Goal: Check status: Check status

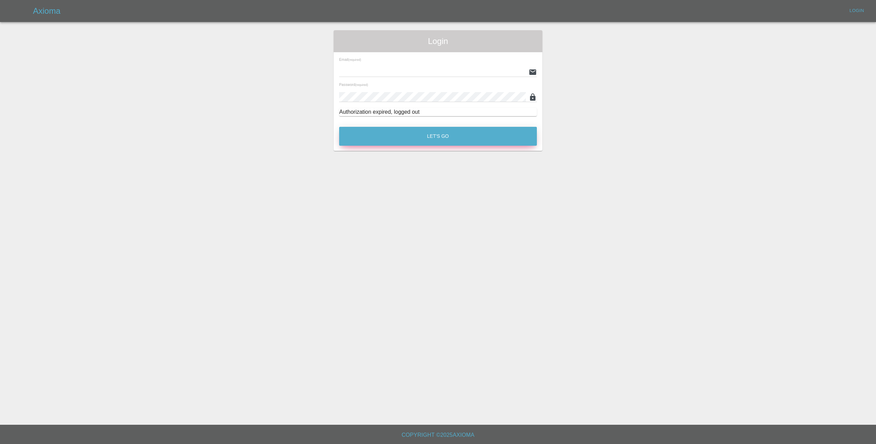
type input "[EMAIL_ADDRESS][DOMAIN_NAME]"
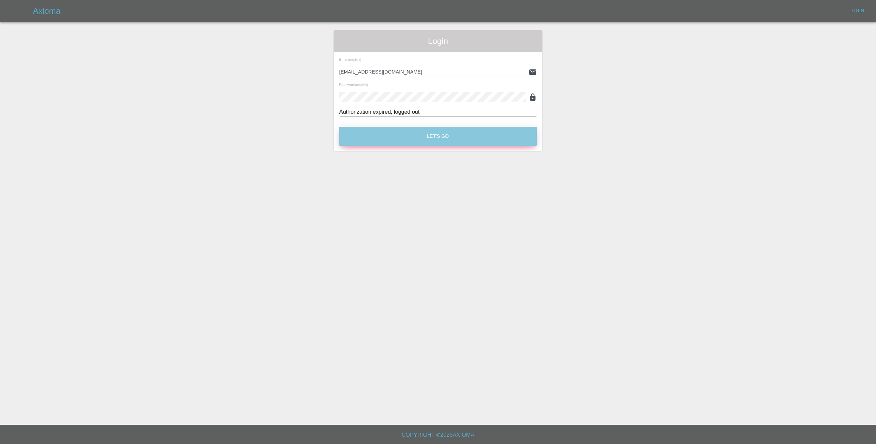
click at [446, 137] on button "Let's Go" at bounding box center [438, 136] width 198 height 19
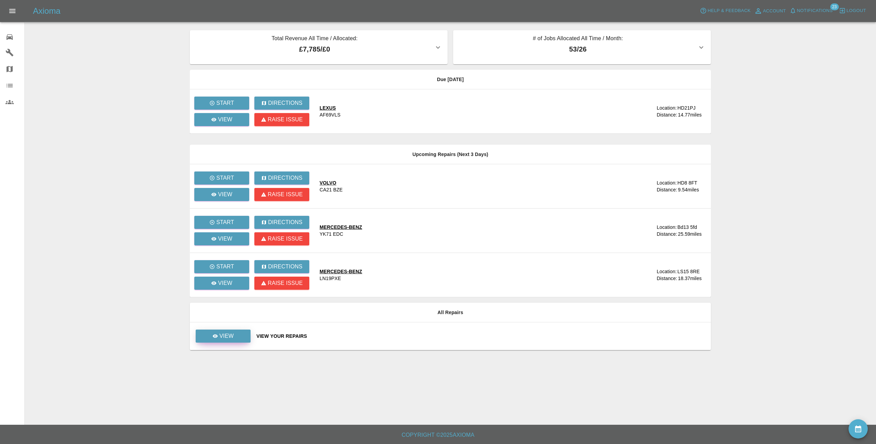
click at [212, 338] on link "View" at bounding box center [223, 335] width 55 height 13
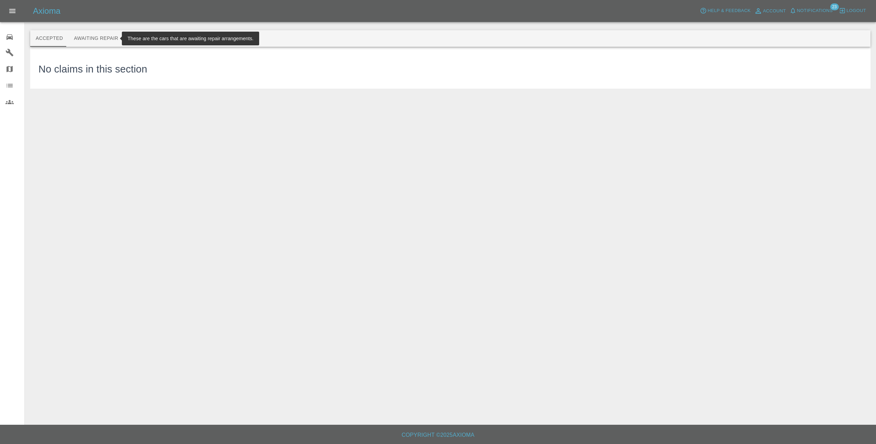
click at [97, 41] on button "Awaiting Repair" at bounding box center [95, 38] width 55 height 16
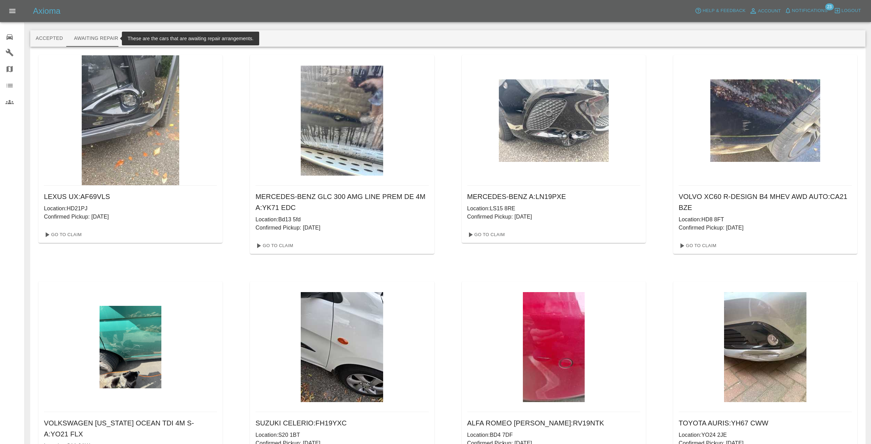
click at [549, 114] on img at bounding box center [554, 120] width 110 height 82
click at [487, 233] on link "Go To Claim" at bounding box center [485, 234] width 42 height 11
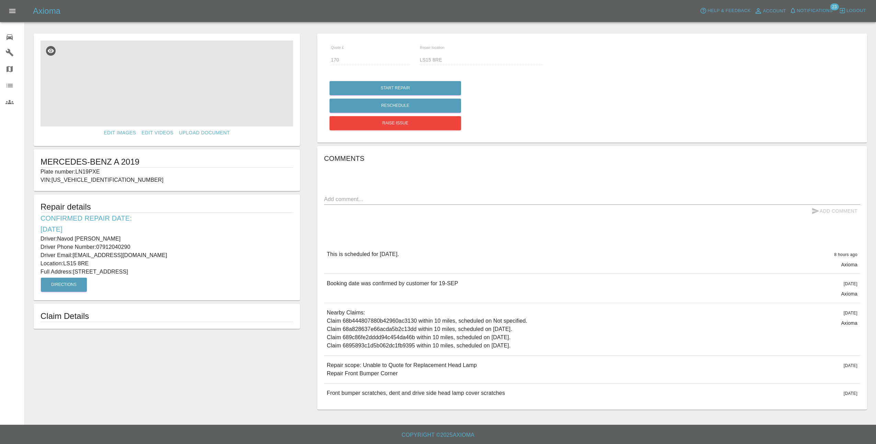
click at [170, 97] on img at bounding box center [167, 84] width 253 height 86
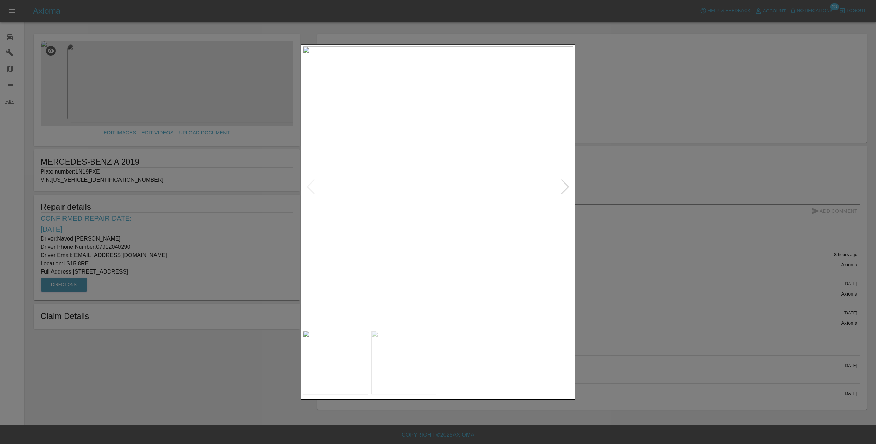
click at [619, 194] on div at bounding box center [438, 222] width 876 height 444
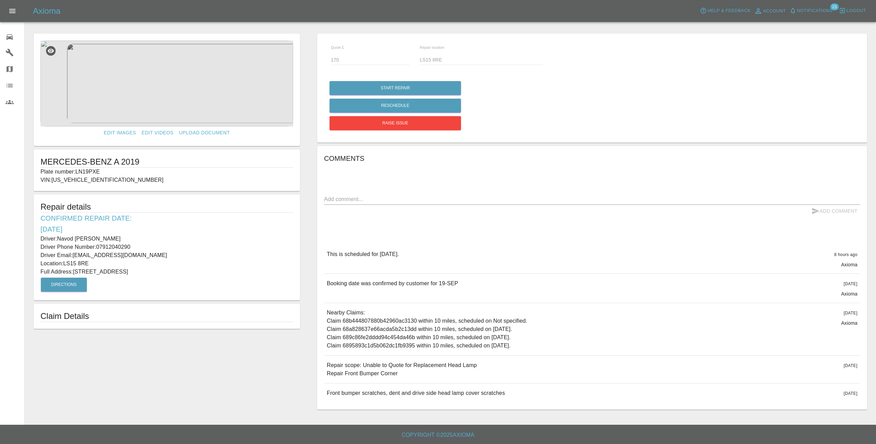
click at [183, 94] on img at bounding box center [167, 84] width 253 height 86
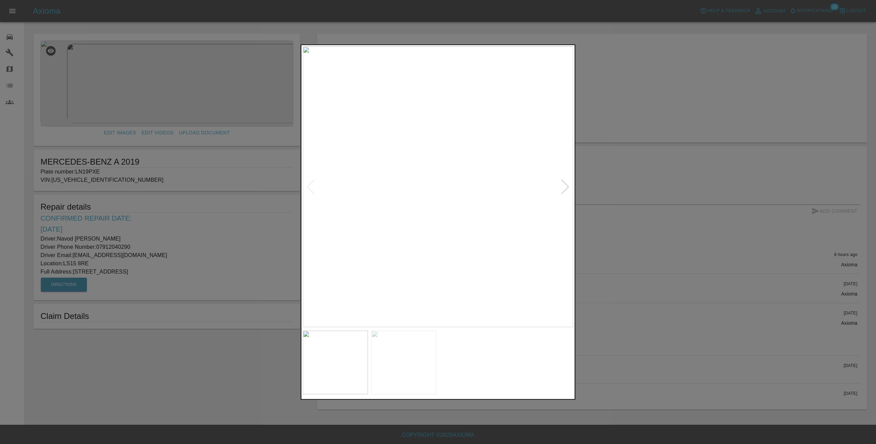
click at [403, 352] on img at bounding box center [403, 361] width 65 height 63
click at [341, 360] on img at bounding box center [335, 361] width 65 height 63
click at [671, 343] on div at bounding box center [438, 222] width 876 height 444
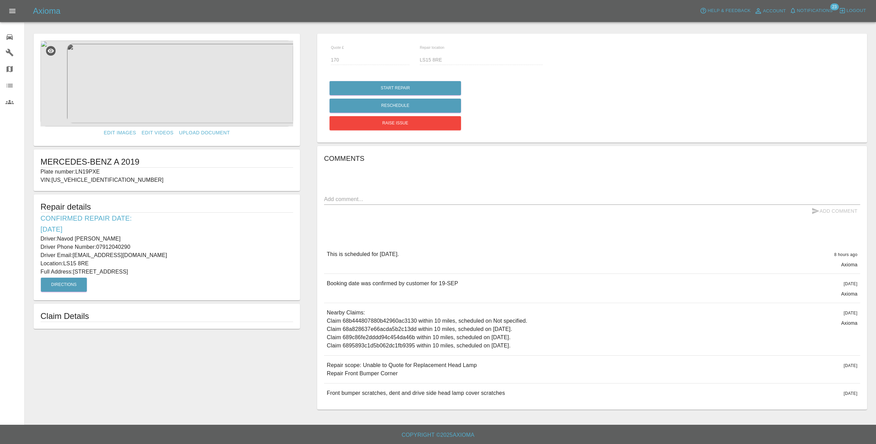
click at [141, 57] on img at bounding box center [167, 84] width 253 height 86
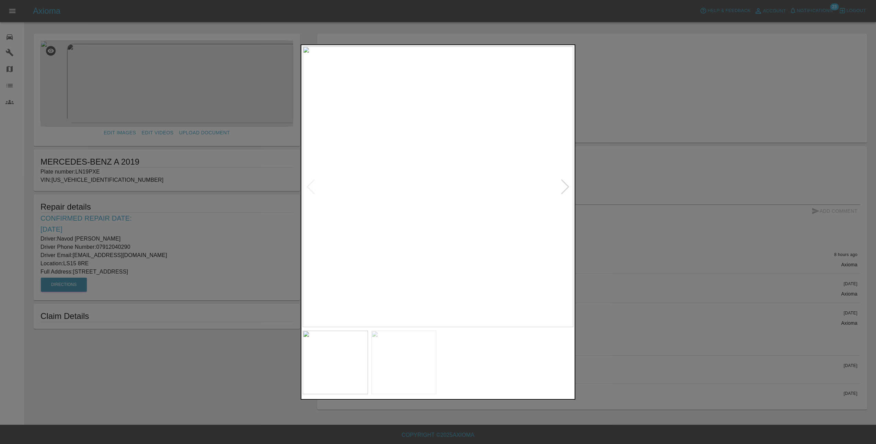
click at [388, 367] on img at bounding box center [403, 361] width 65 height 63
click at [414, 356] on img at bounding box center [403, 361] width 65 height 63
click at [615, 269] on div at bounding box center [438, 222] width 876 height 444
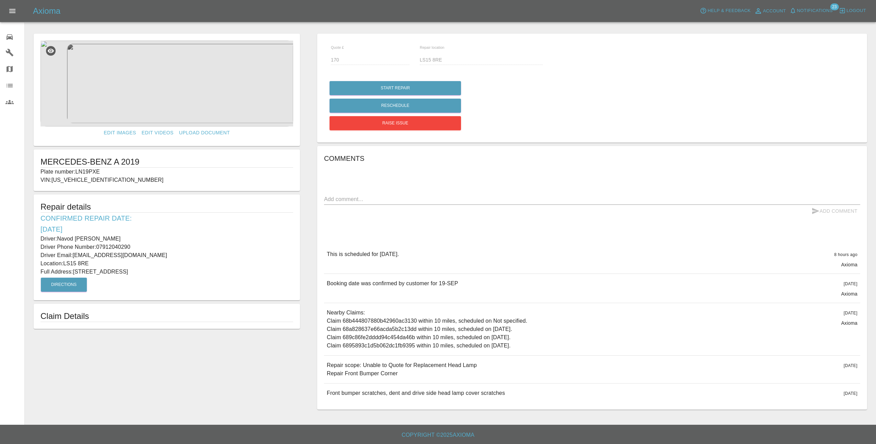
click at [186, 100] on img at bounding box center [167, 84] width 253 height 86
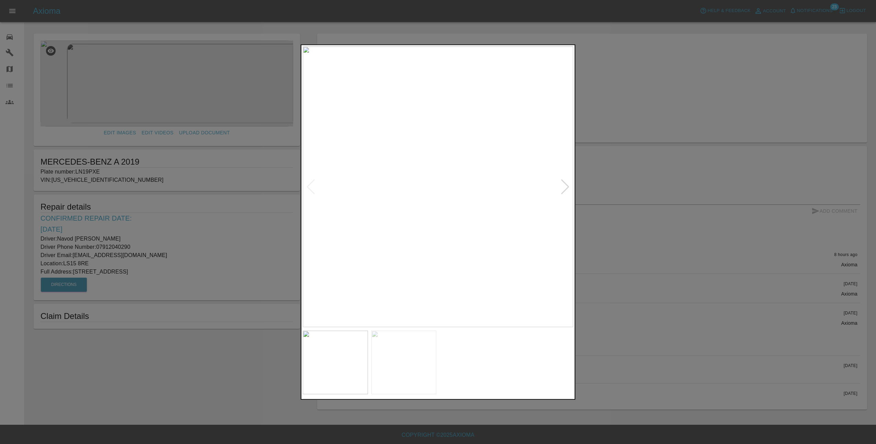
click at [624, 257] on div at bounding box center [438, 222] width 876 height 444
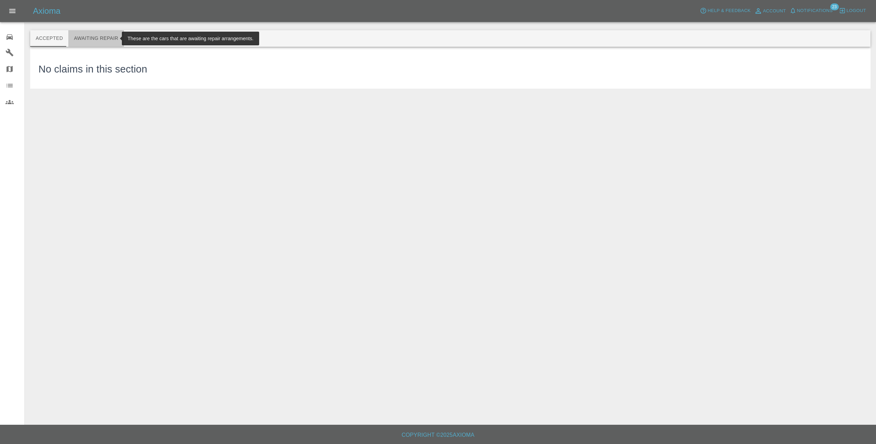
click at [107, 37] on button "Awaiting Repair" at bounding box center [95, 38] width 55 height 16
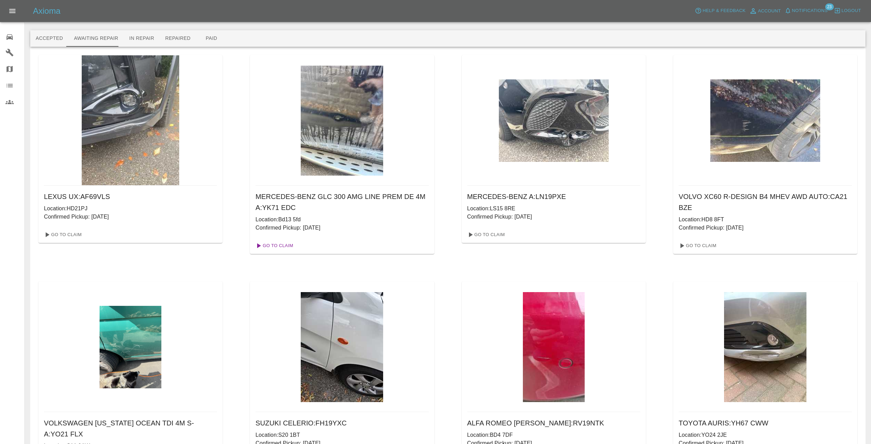
click at [279, 245] on link "Go To Claim" at bounding box center [274, 245] width 42 height 11
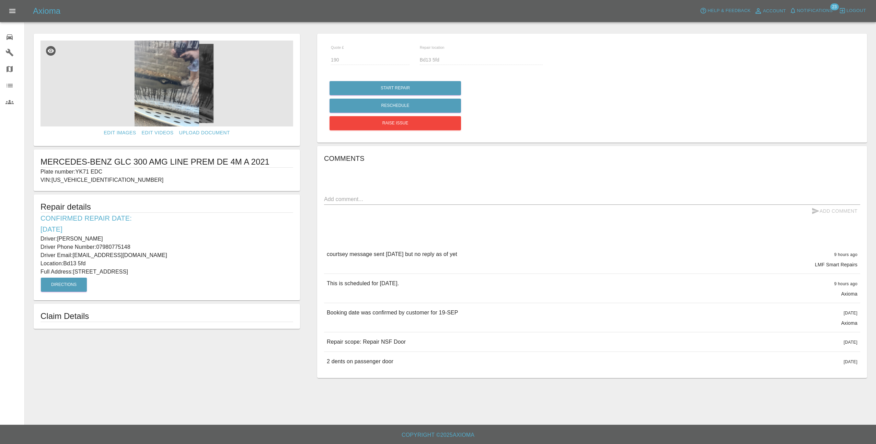
click at [14, 12] on icon "Open drawer" at bounding box center [12, 11] width 6 height 4
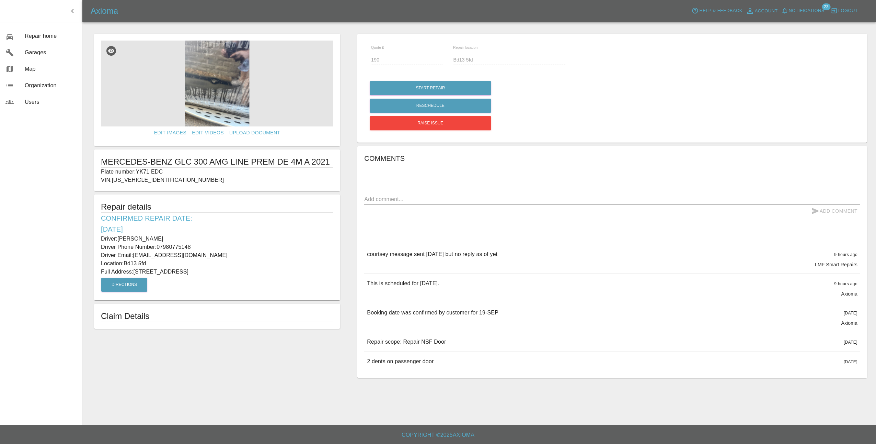
click at [149, 28] on div at bounding box center [481, 19] width 780 height 22
click at [69, 11] on icon "button" at bounding box center [72, 11] width 8 height 8
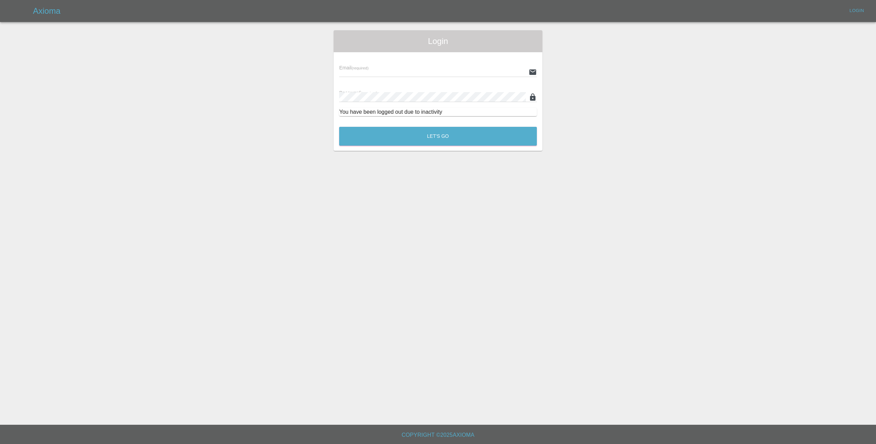
type input "lmfsmartrepairs@outlook.com"
click at [434, 137] on button "Let's Go" at bounding box center [438, 136] width 198 height 19
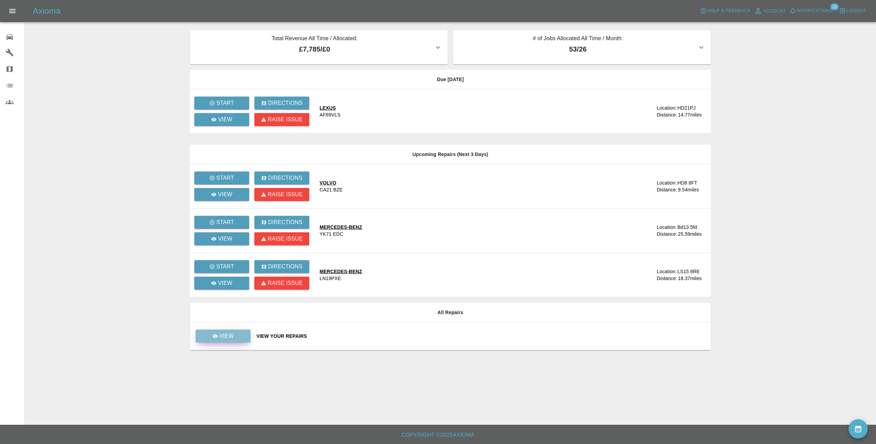
click at [243, 336] on link "View" at bounding box center [223, 335] width 55 height 13
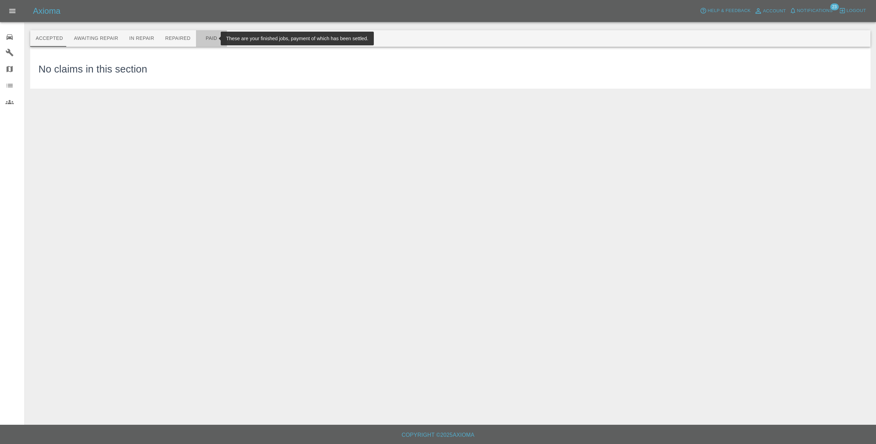
click at [204, 38] on button "Paid" at bounding box center [211, 38] width 31 height 16
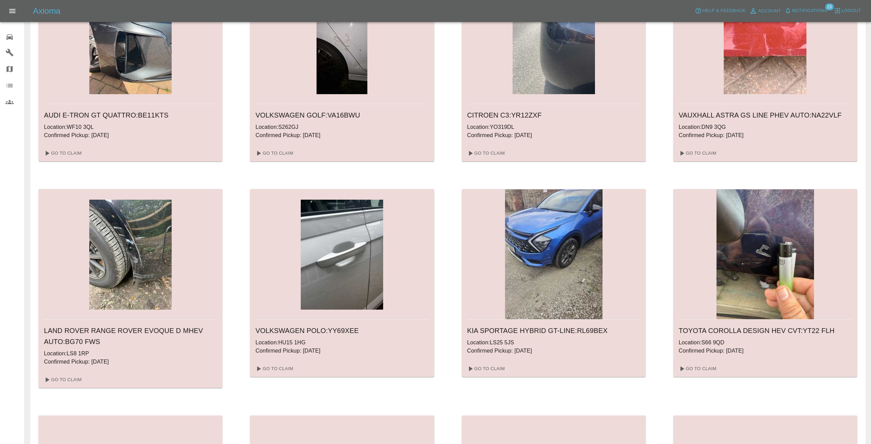
scroll to position [295, 0]
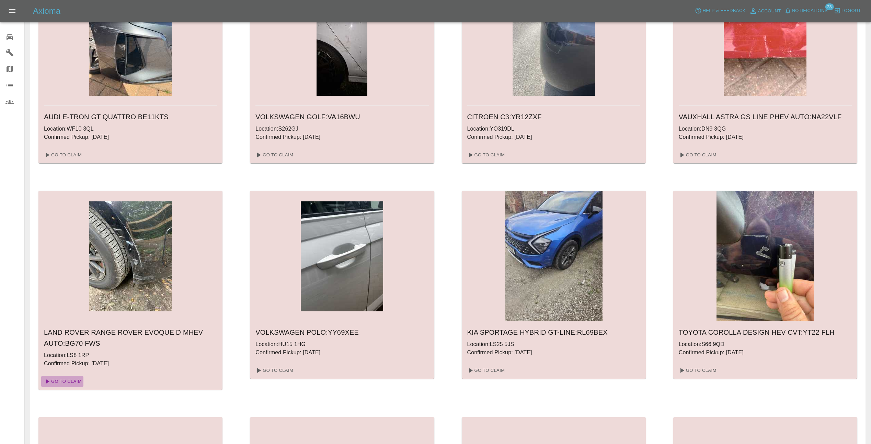
click at [76, 380] on link "Go To Claim" at bounding box center [62, 381] width 42 height 11
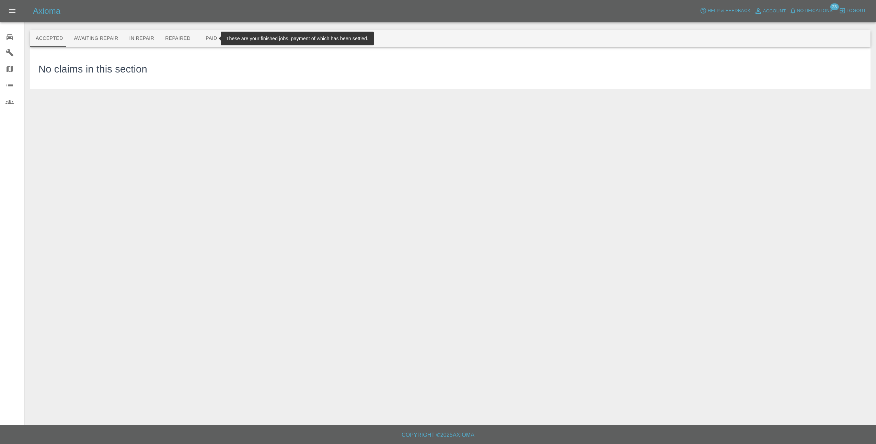
click at [205, 38] on button "Paid" at bounding box center [211, 38] width 31 height 16
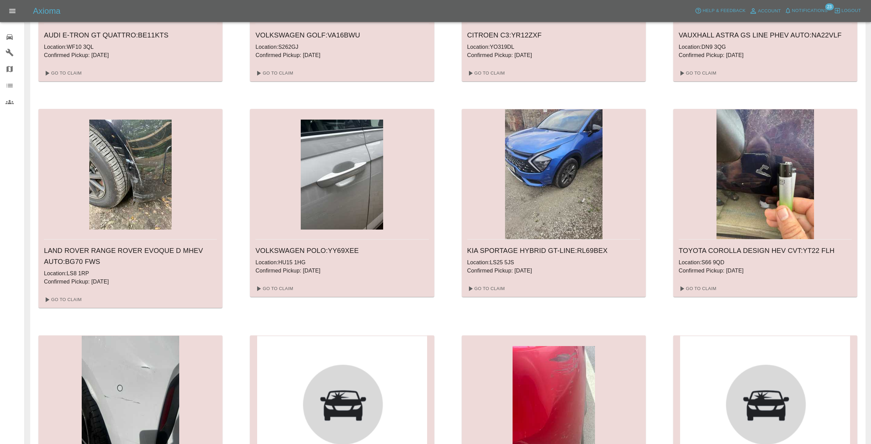
scroll to position [378, 0]
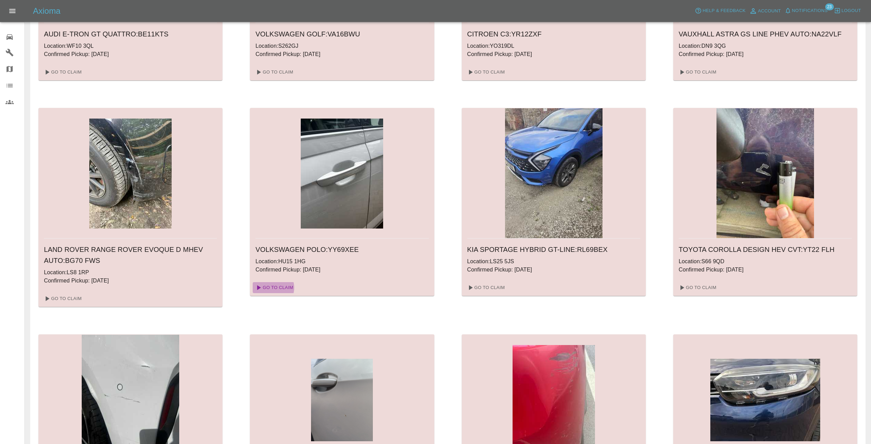
click at [272, 287] on link "Go To Claim" at bounding box center [274, 287] width 42 height 11
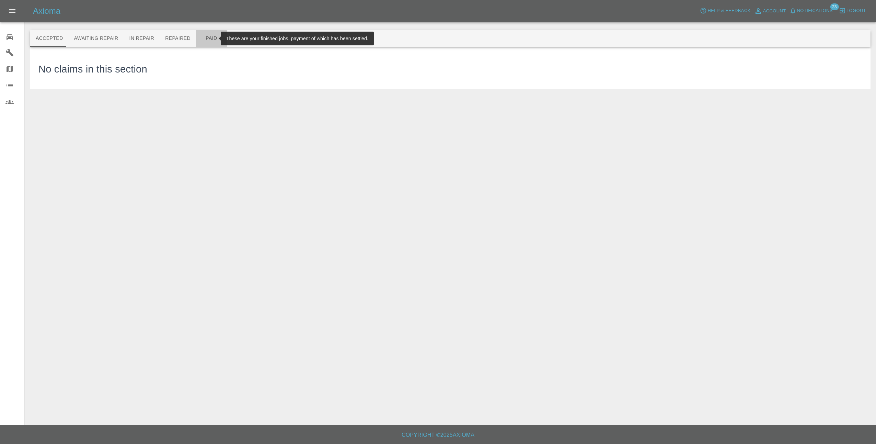
click at [200, 36] on button "Paid" at bounding box center [211, 38] width 31 height 16
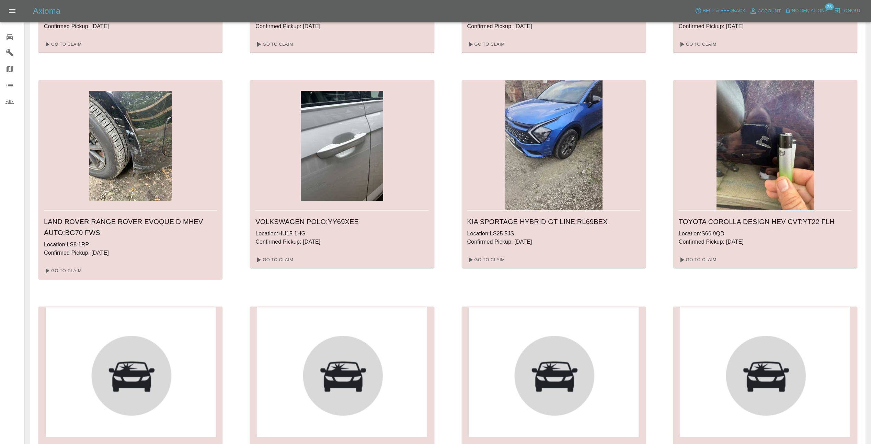
scroll to position [412, 0]
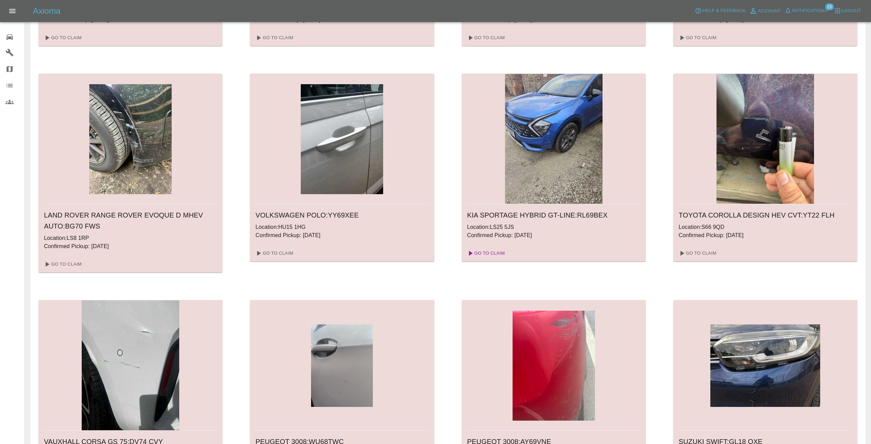
click at [485, 251] on link "Go To Claim" at bounding box center [485, 253] width 42 height 11
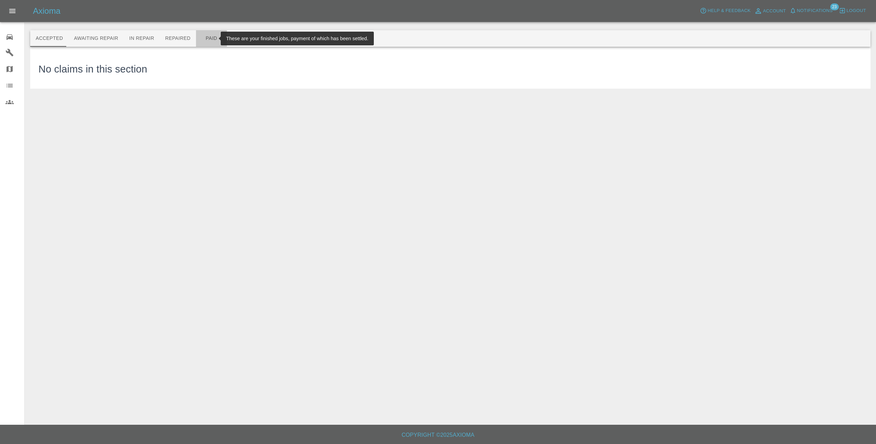
click at [208, 38] on button "Paid" at bounding box center [211, 38] width 31 height 16
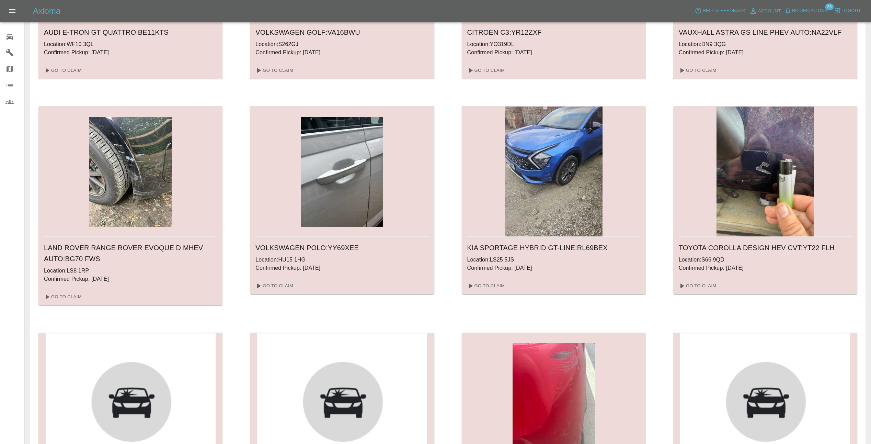
scroll to position [412, 0]
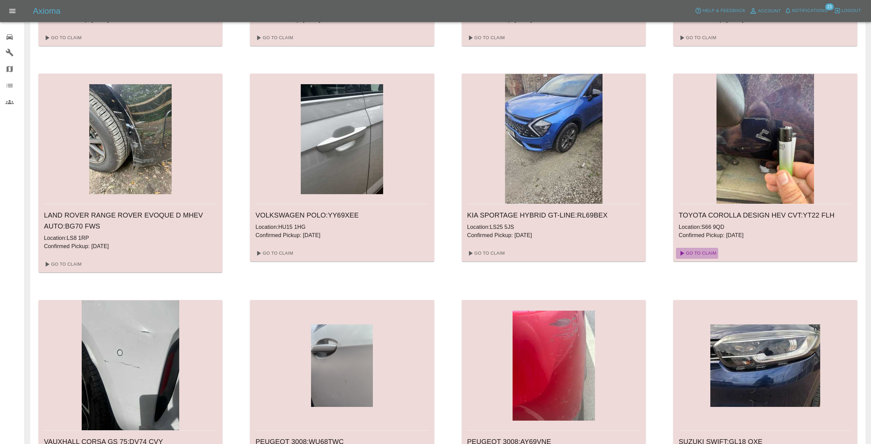
click at [701, 253] on link "Go To Claim" at bounding box center [697, 253] width 42 height 11
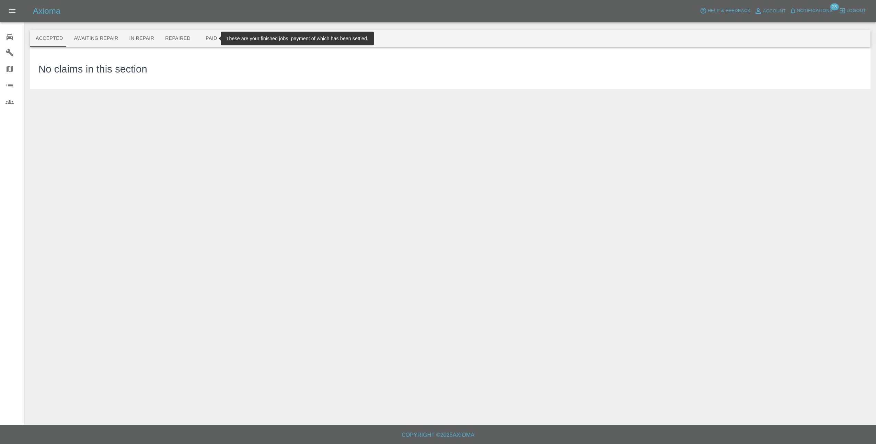
click at [196, 38] on button "Paid" at bounding box center [211, 38] width 31 height 16
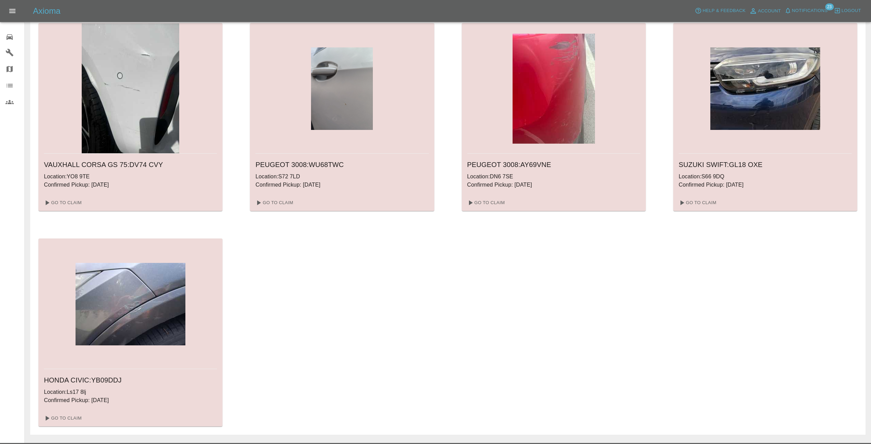
scroll to position [707, 0]
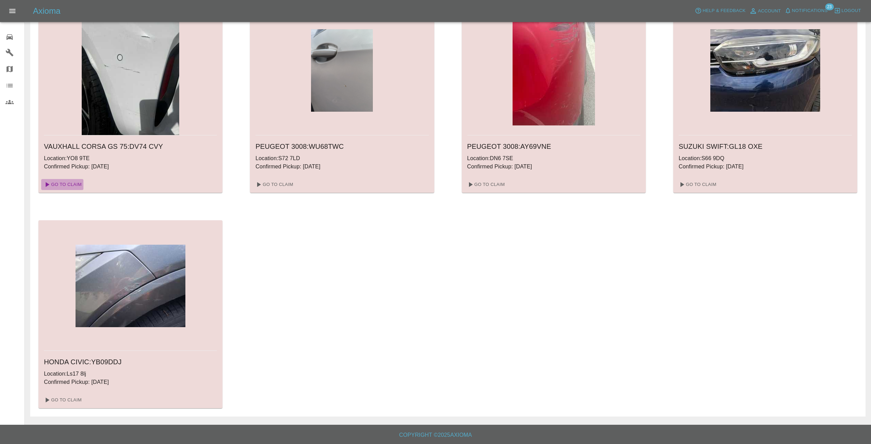
click at [68, 181] on link "Go To Claim" at bounding box center [62, 184] width 42 height 11
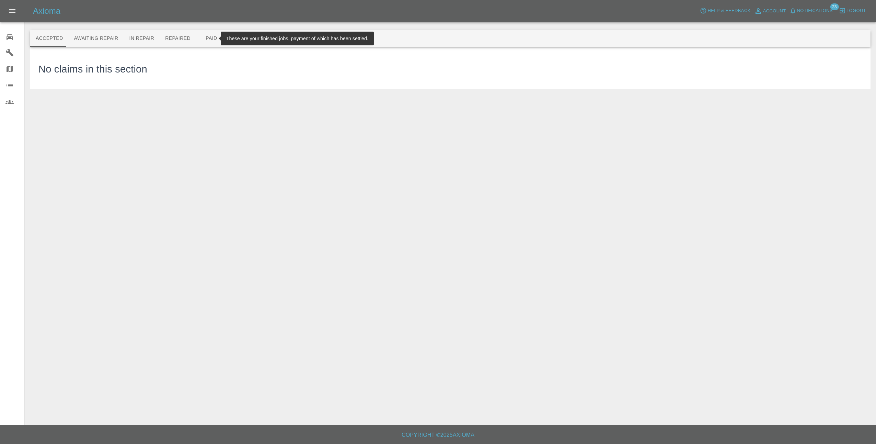
click at [204, 39] on button "Paid" at bounding box center [211, 38] width 31 height 16
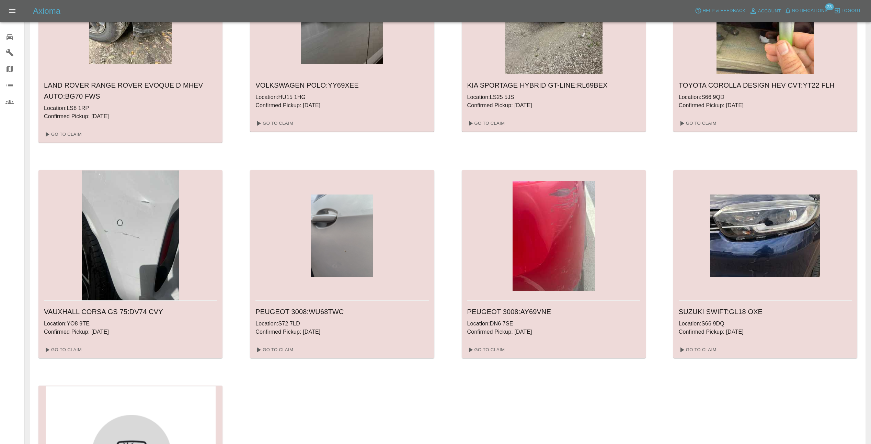
scroll to position [652, 0]
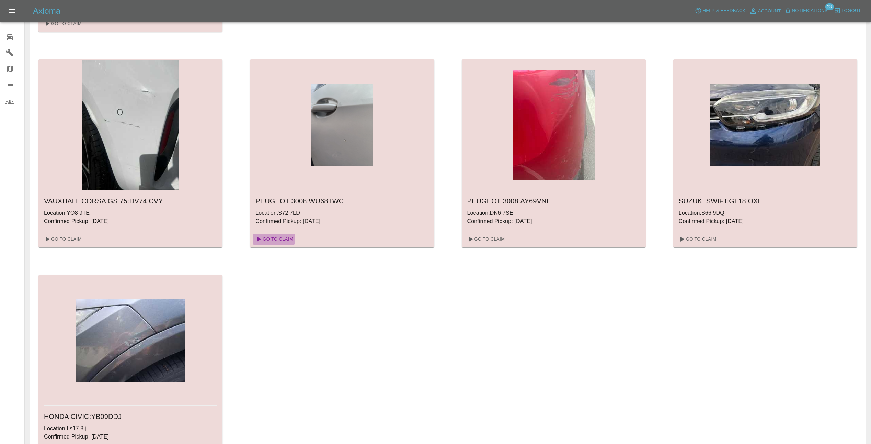
click at [275, 240] on link "Go To Claim" at bounding box center [274, 238] width 42 height 11
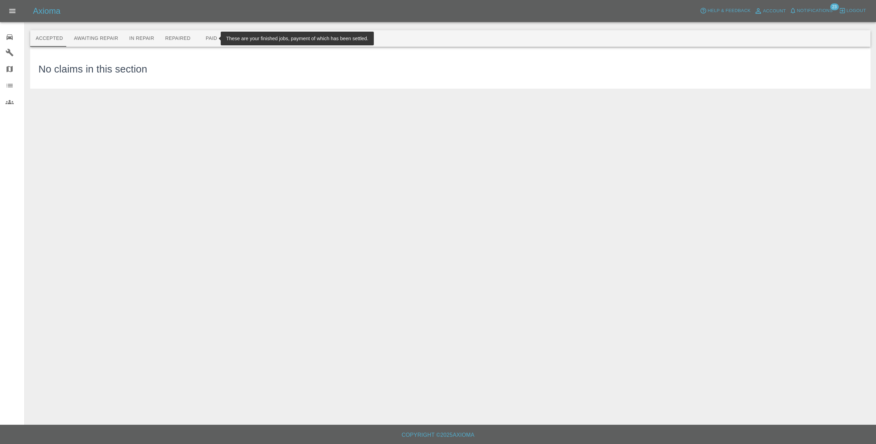
click at [203, 39] on button "Paid" at bounding box center [211, 38] width 31 height 16
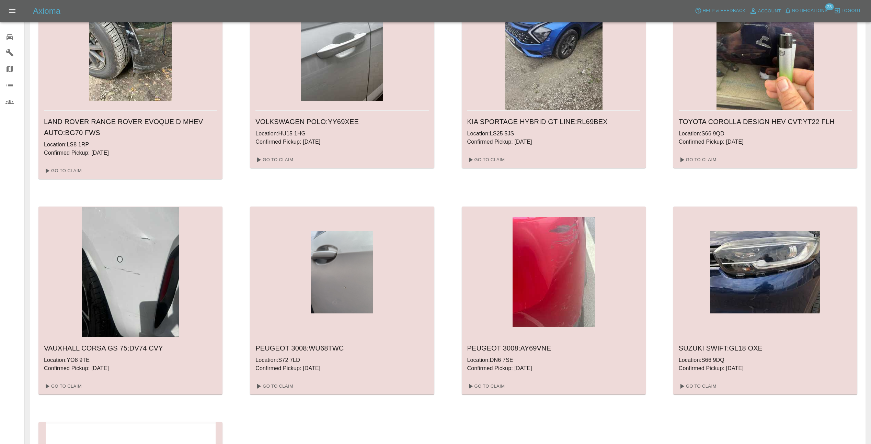
scroll to position [652, 0]
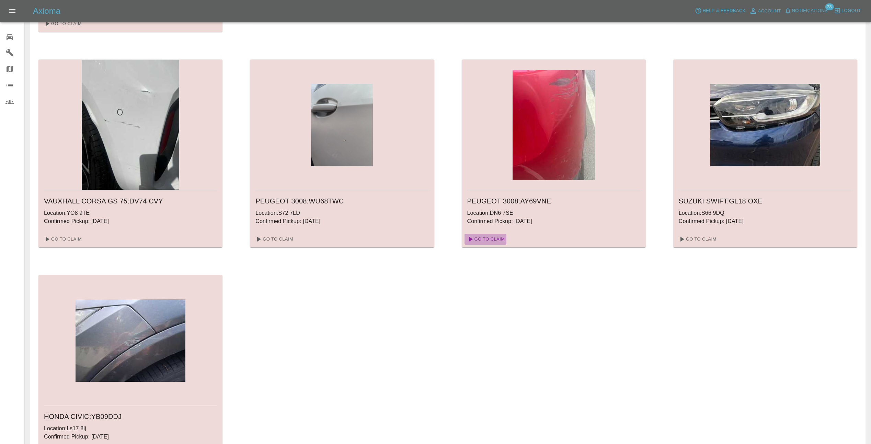
click at [495, 239] on link "Go To Claim" at bounding box center [485, 238] width 42 height 11
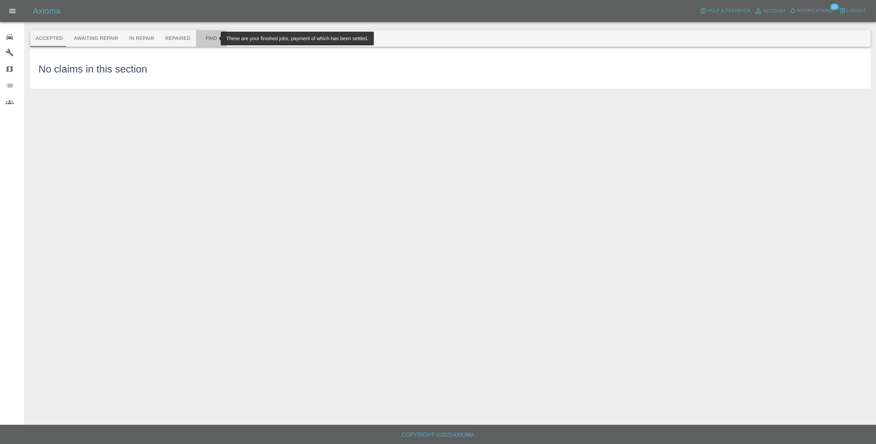
drag, startPoint x: 197, startPoint y: 39, endPoint x: 208, endPoint y: 53, distance: 17.6
click at [197, 39] on button "Paid" at bounding box center [211, 38] width 31 height 16
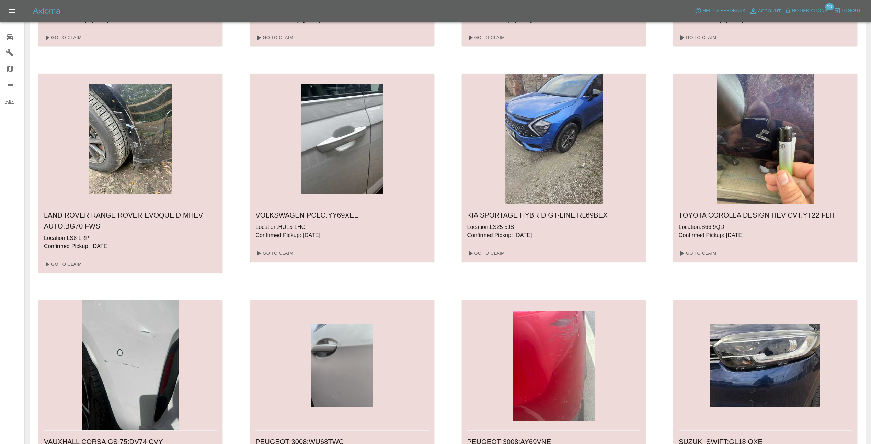
scroll to position [618, 0]
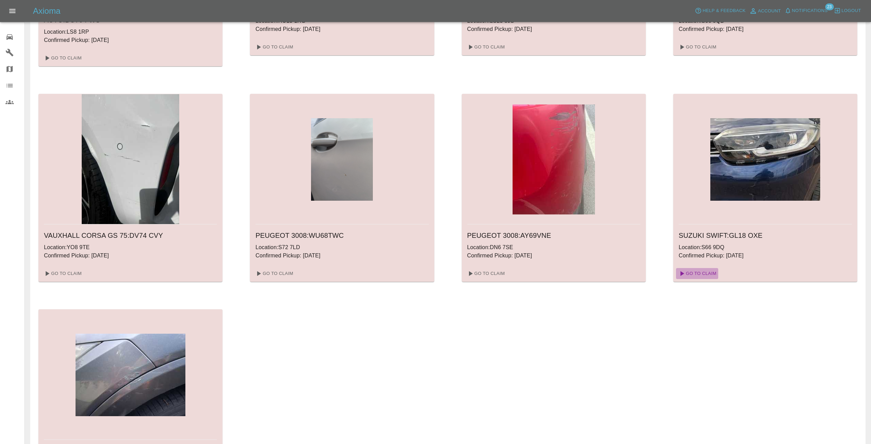
click at [698, 272] on link "Go To Claim" at bounding box center [697, 273] width 42 height 11
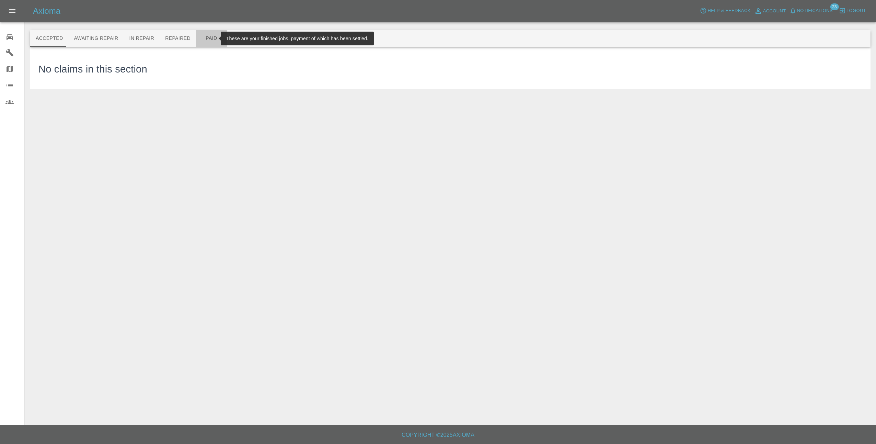
click at [203, 39] on button "Paid" at bounding box center [211, 38] width 31 height 16
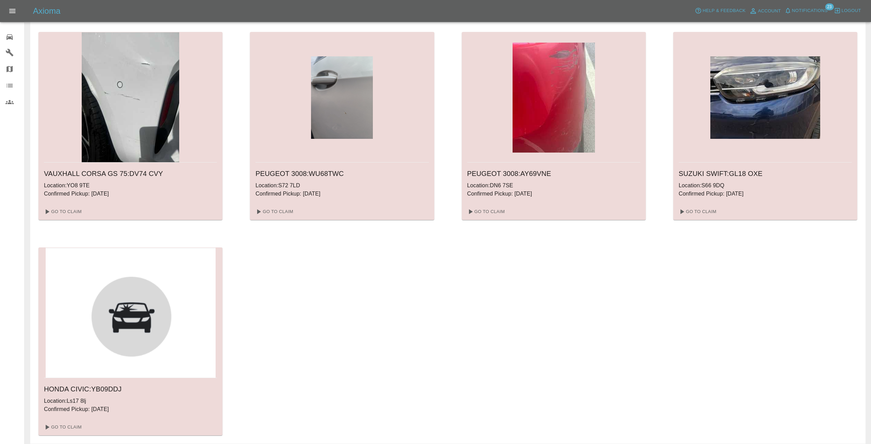
scroll to position [707, 0]
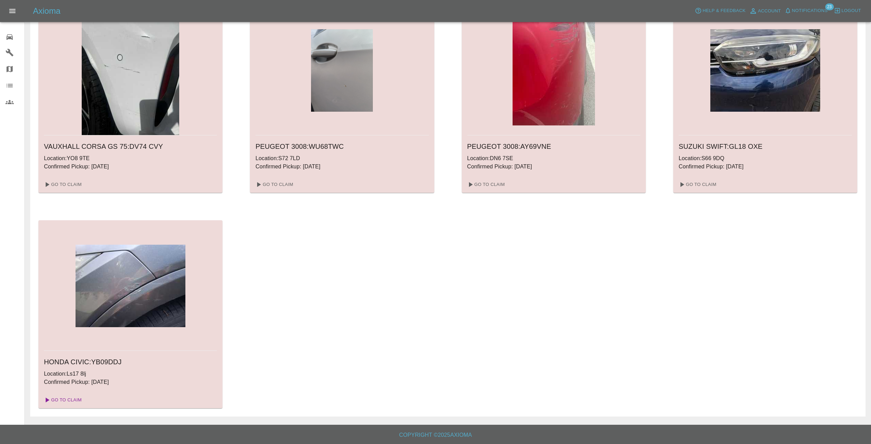
click at [72, 399] on link "Go To Claim" at bounding box center [62, 399] width 42 height 11
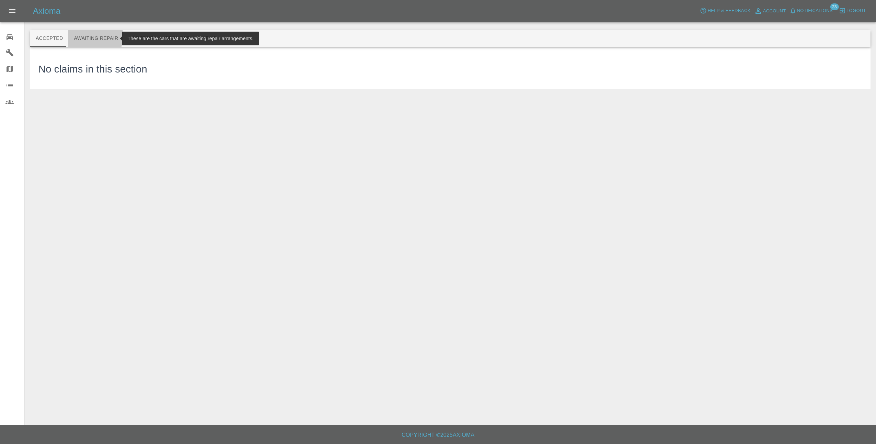
click at [90, 36] on button "Awaiting Repair" at bounding box center [95, 38] width 55 height 16
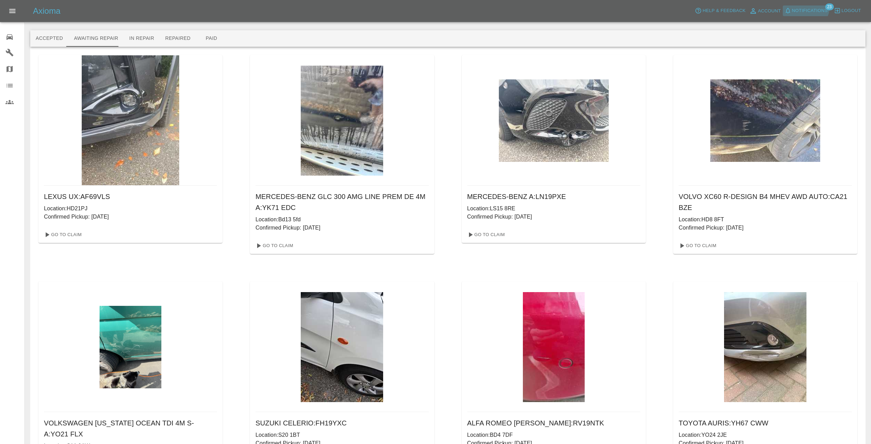
click at [808, 6] on button "Notifications" at bounding box center [806, 10] width 47 height 11
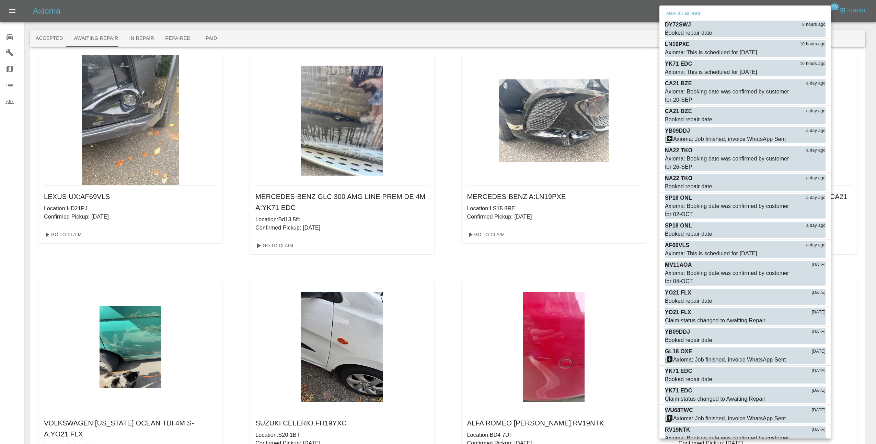
click at [812, 4] on div at bounding box center [438, 222] width 876 height 444
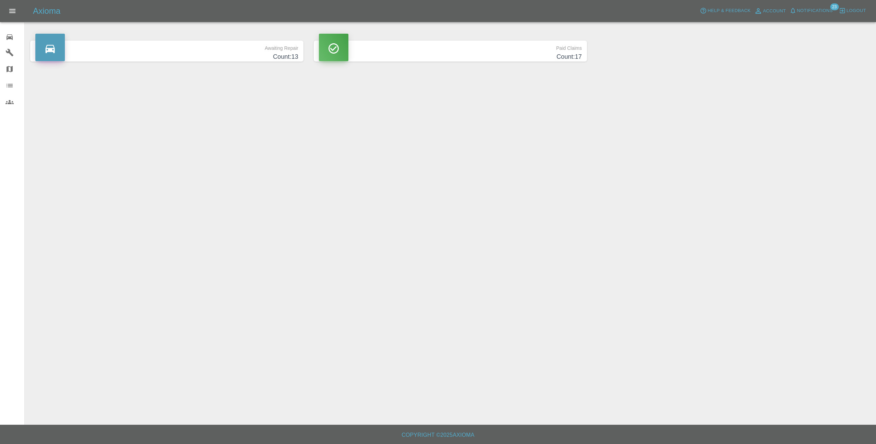
click at [246, 52] on p "Awaiting Repair" at bounding box center [166, 47] width 263 height 12
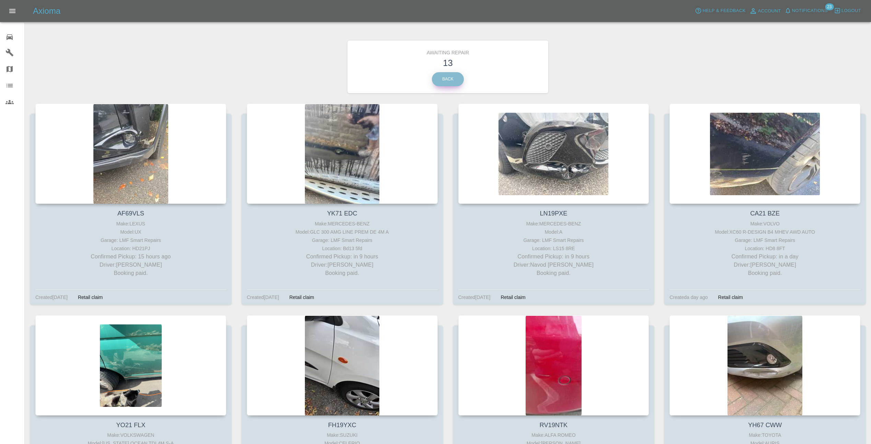
click at [453, 78] on link "Back" at bounding box center [448, 79] width 32 height 14
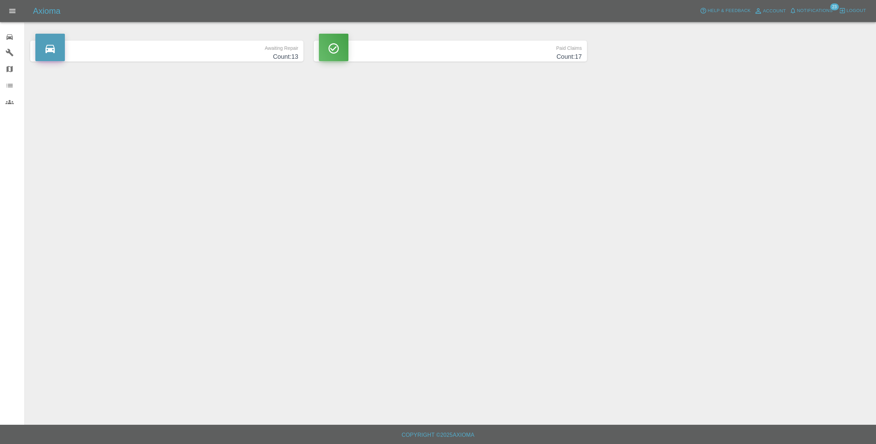
click at [457, 50] on p "Paid Claims" at bounding box center [450, 47] width 263 height 12
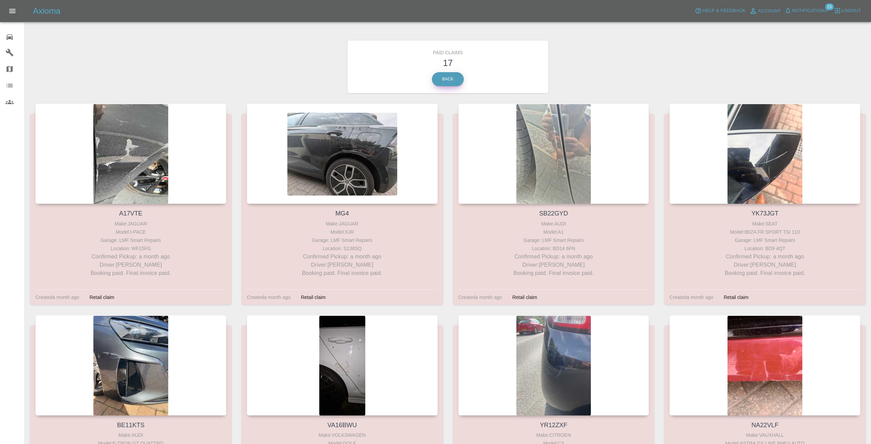
click at [456, 84] on link "Back" at bounding box center [448, 79] width 32 height 14
